Goal: Transaction & Acquisition: Book appointment/travel/reservation

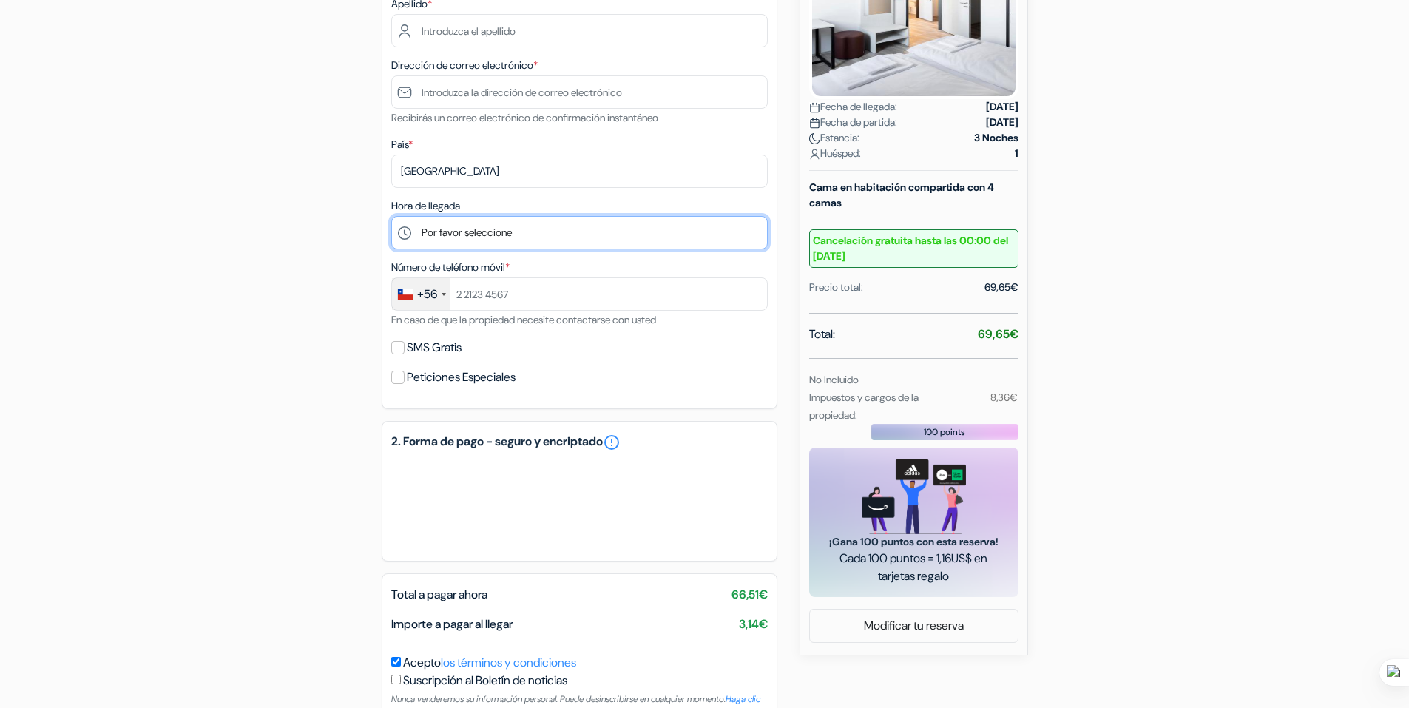
click at [491, 231] on select "Por favor seleccione 15:00 16:00 17:00 18:00 19:00 20:00 21:00 22:00 23:00 0:00" at bounding box center [579, 232] width 377 height 33
click at [391, 216] on select "Por favor seleccione 15:00 16:00 17:00 18:00 19:00 20:00 21:00 22:00 23:00 0:00" at bounding box center [579, 232] width 377 height 33
click at [563, 260] on div "Número de teléfono móvil * +56 [GEOGRAPHIC_DATA] +33 [GEOGRAPHIC_DATA] +44 [GEO…" at bounding box center [579, 293] width 377 height 70
click at [473, 229] on select "Por favor seleccione 15:00 16:00 17:00 18:00 19:00 20:00 21:00 22:00 23:00 0:00" at bounding box center [579, 232] width 377 height 33
select select "21"
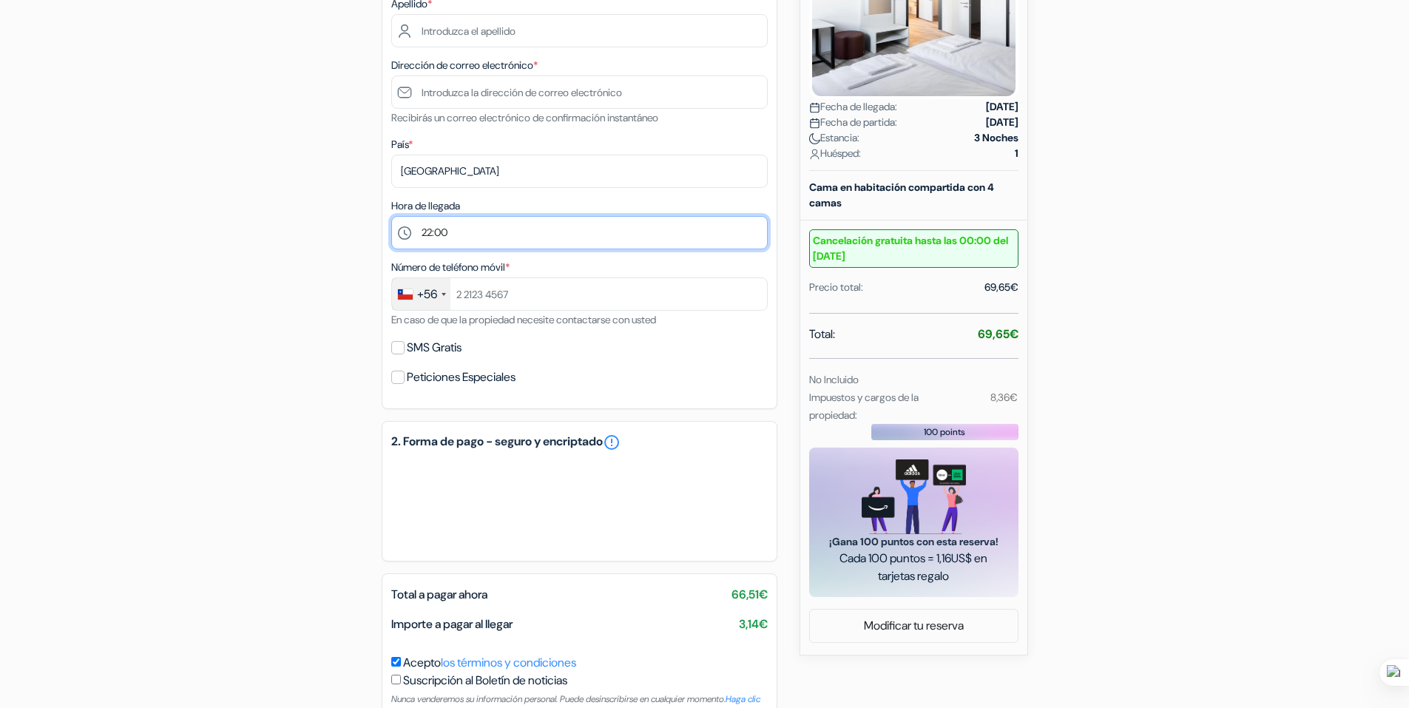
click at [391, 216] on select "Por favor seleccione 15:00 16:00 17:00 18:00 19:00 20:00 21:00 22:00 23:00 0:00" at bounding box center [579, 232] width 377 height 33
click at [607, 347] on div "SMS Gratis" at bounding box center [579, 347] width 377 height 21
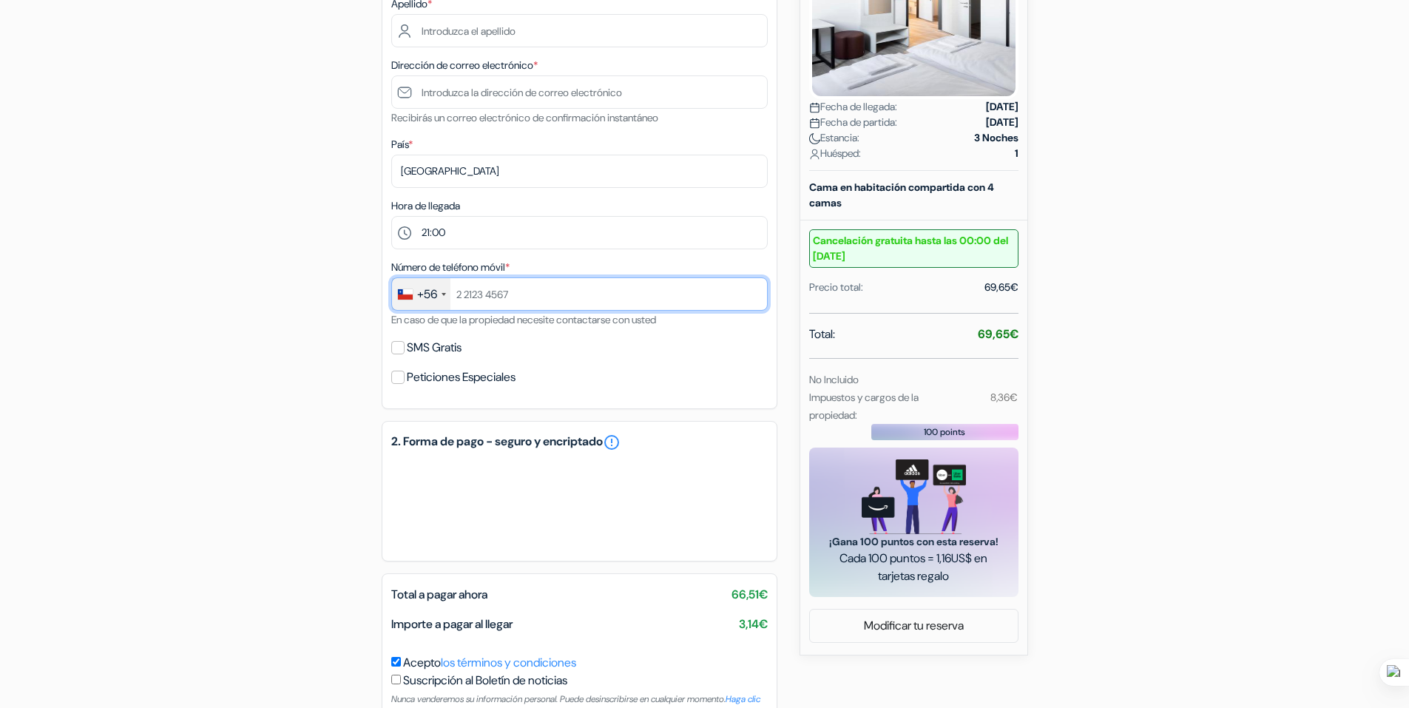
click at [539, 297] on input "text" at bounding box center [579, 293] width 377 height 33
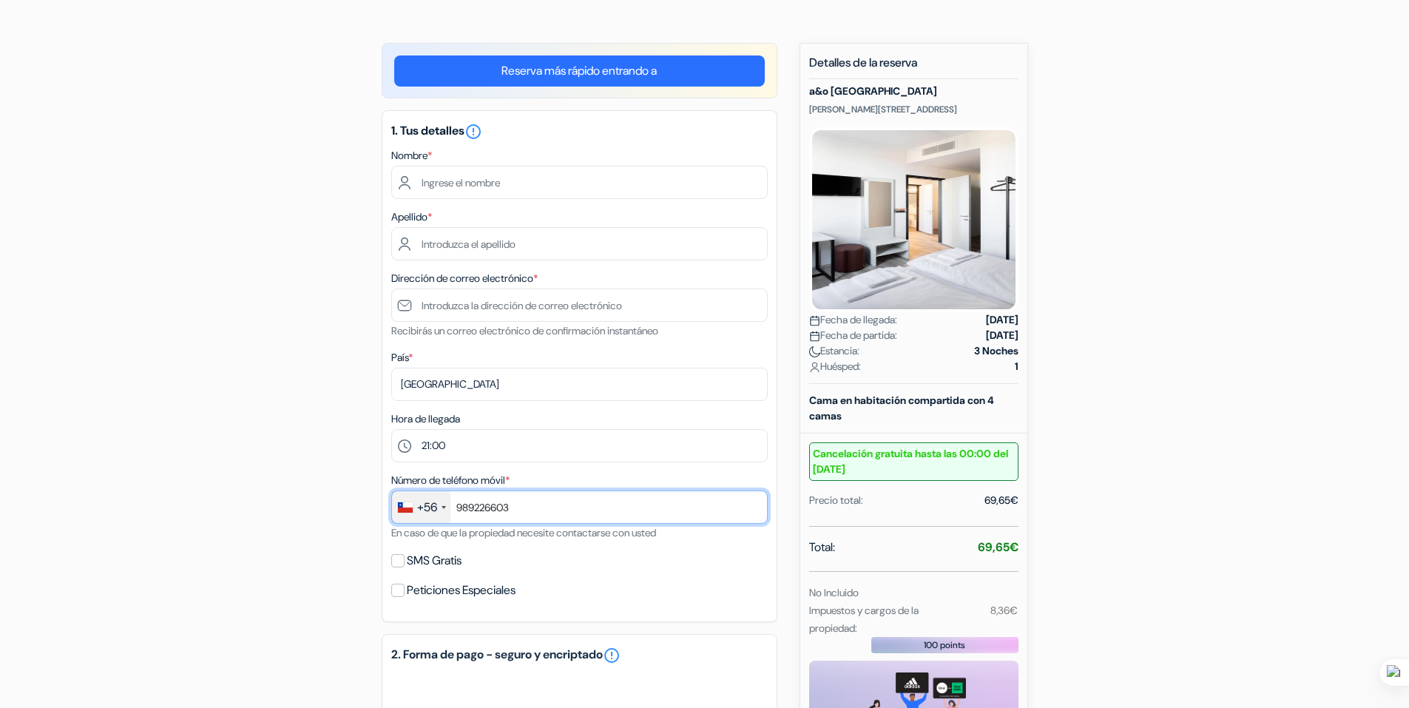
scroll to position [148, 0]
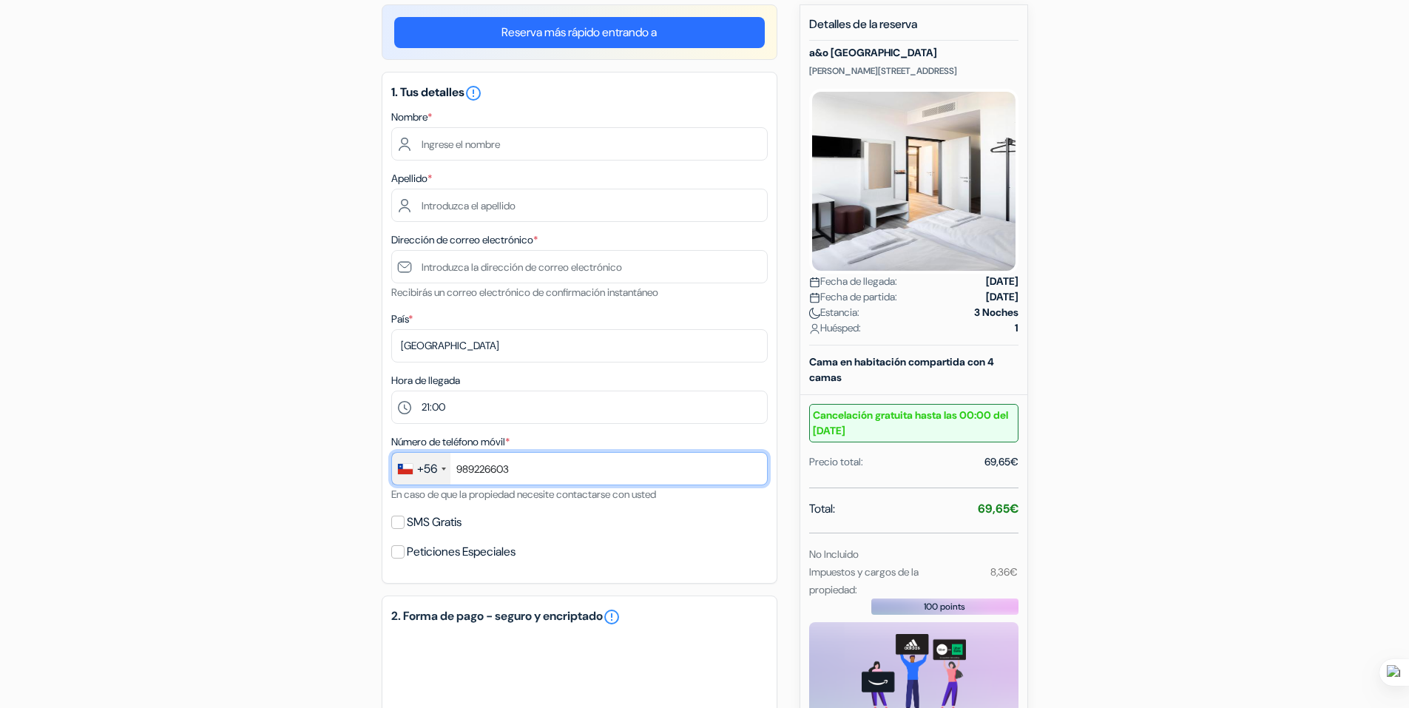
type input "989226603"
